Goal: Task Accomplishment & Management: Manage account settings

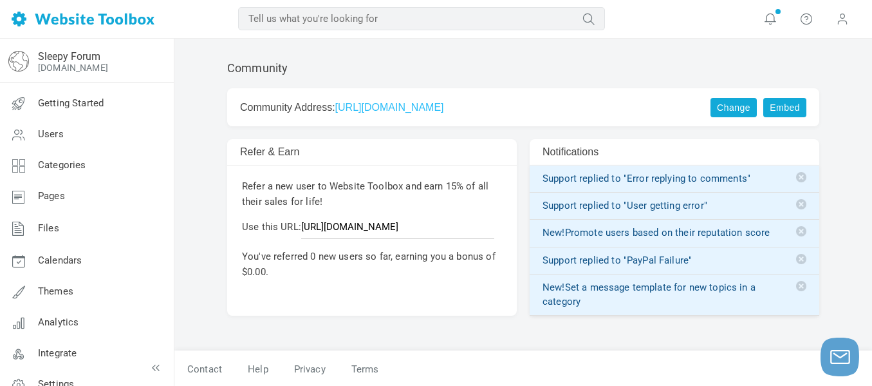
scroll to position [19, 0]
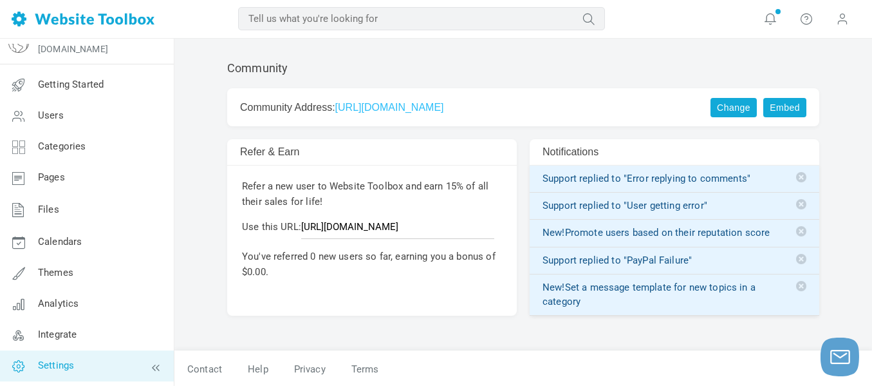
click at [75, 359] on link "Settings" at bounding box center [86, 365] width 174 height 31
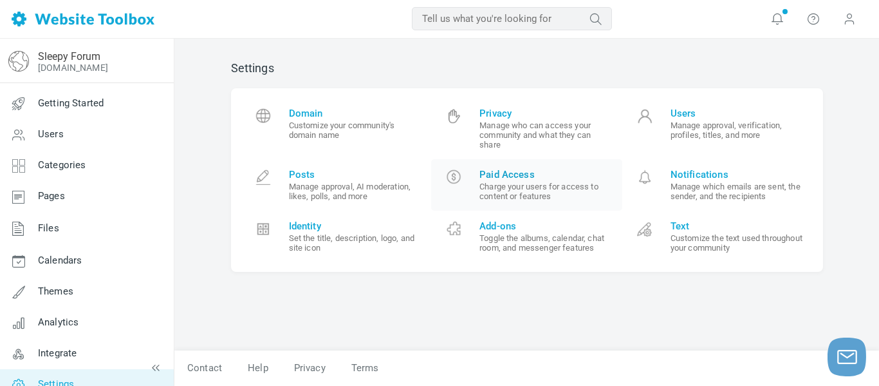
click at [515, 183] on small "Charge your users for access to content or features" at bounding box center [546, 191] width 133 height 19
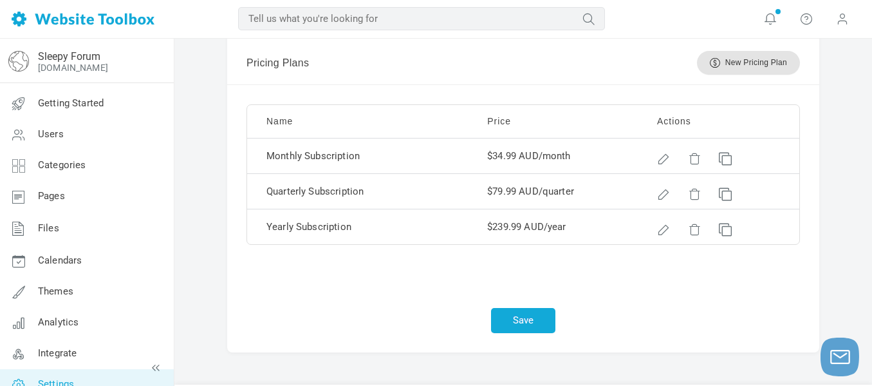
scroll to position [760, 0]
click at [660, 160] on div at bounding box center [661, 155] width 9 height 9
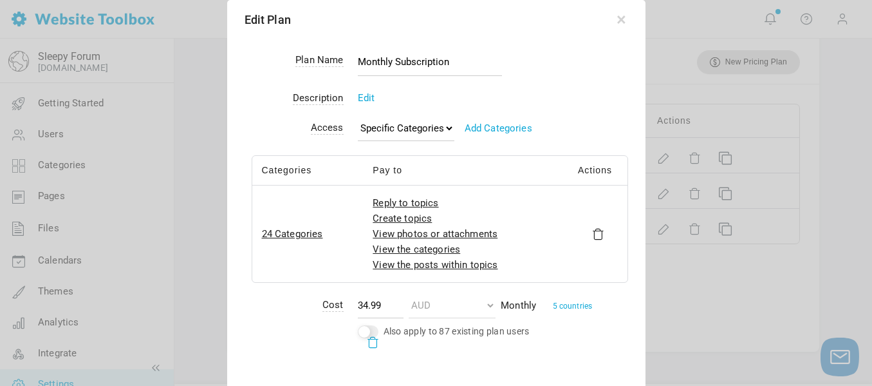
scroll to position [757, 0]
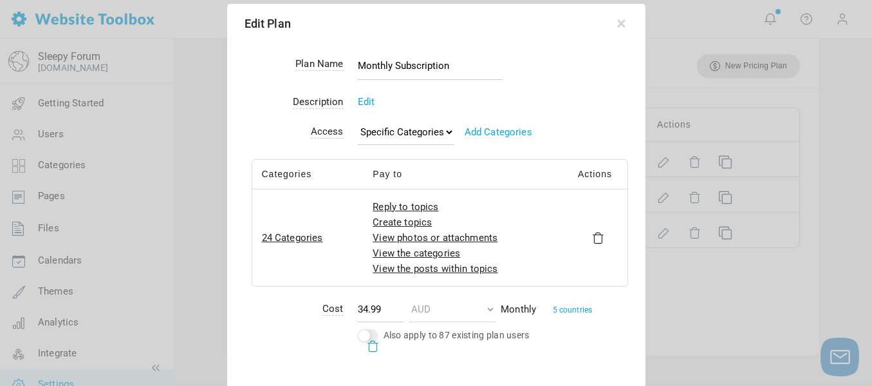
click at [730, 95] on div at bounding box center [436, 193] width 872 height 386
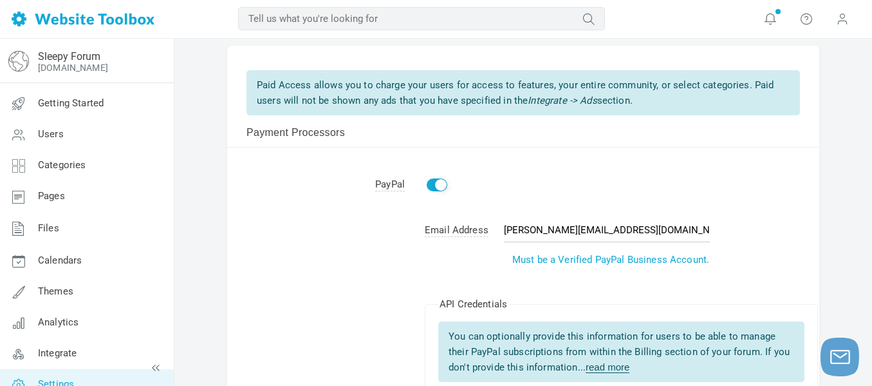
scroll to position [0, 0]
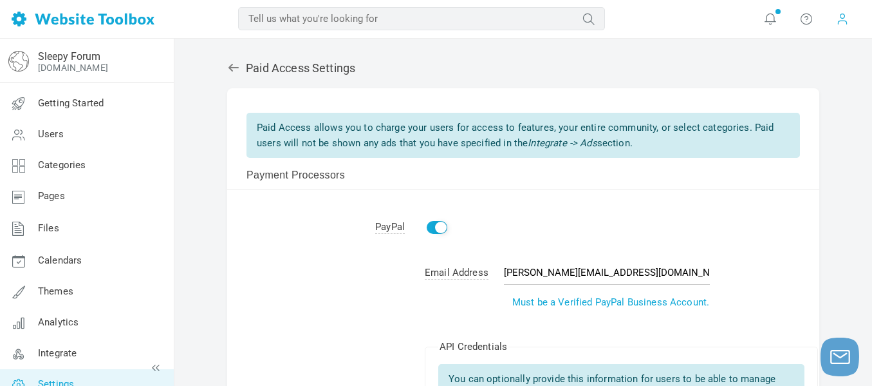
click at [840, 21] on span at bounding box center [842, 19] width 13 height 14
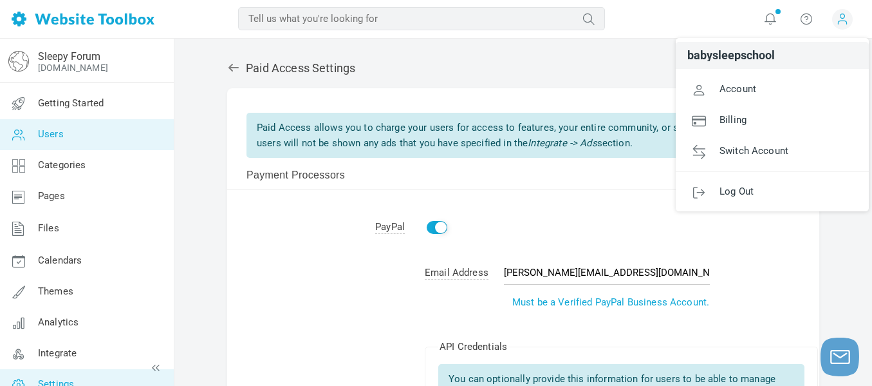
click at [81, 137] on link "Users" at bounding box center [86, 134] width 174 height 31
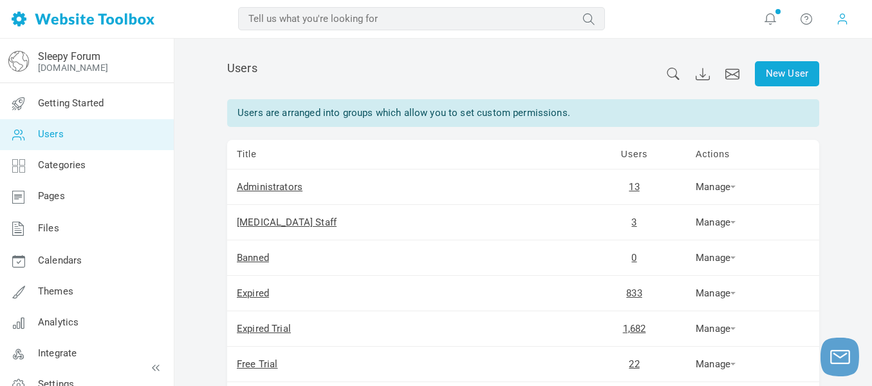
click at [835, 20] on span at bounding box center [842, 19] width 21 height 21
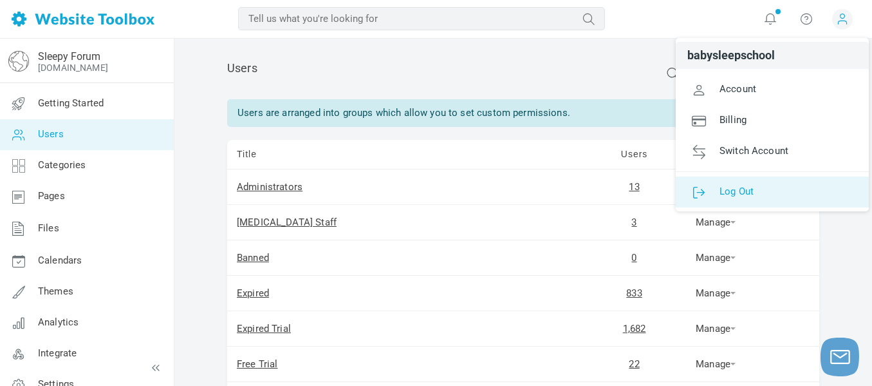
click at [767, 184] on link "Log Out" at bounding box center [772, 191] width 193 height 31
